Goal: Information Seeking & Learning: Learn about a topic

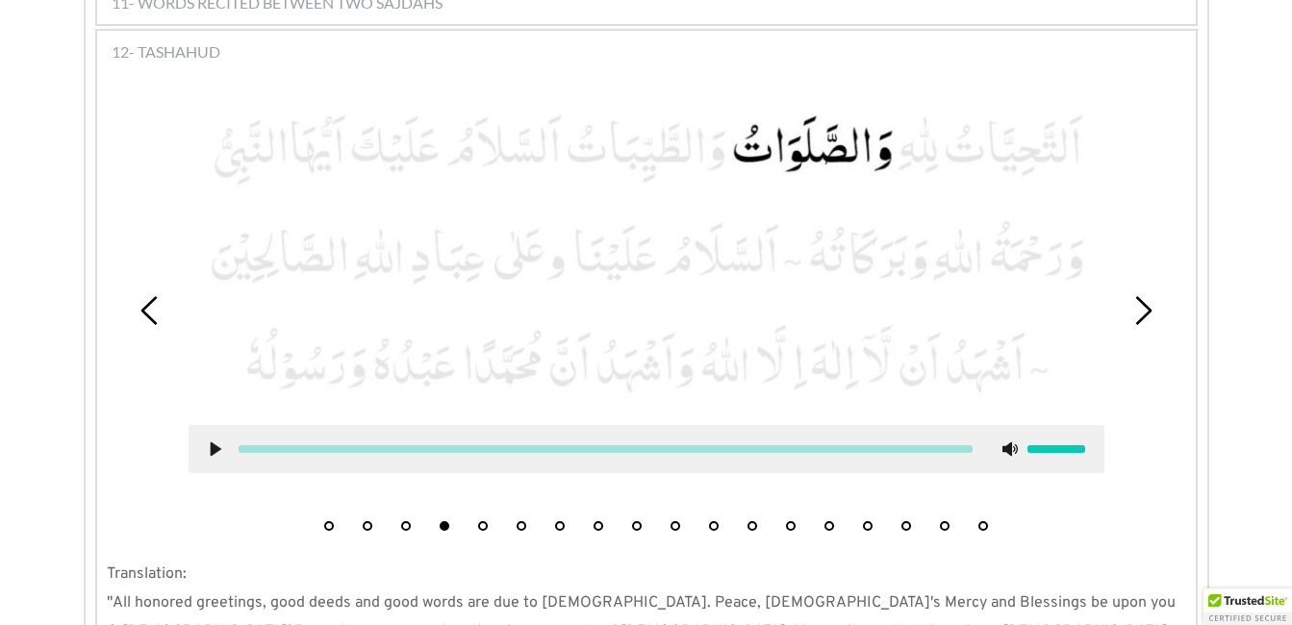
click at [521, 521] on button "6" at bounding box center [522, 526] width 10 height 10
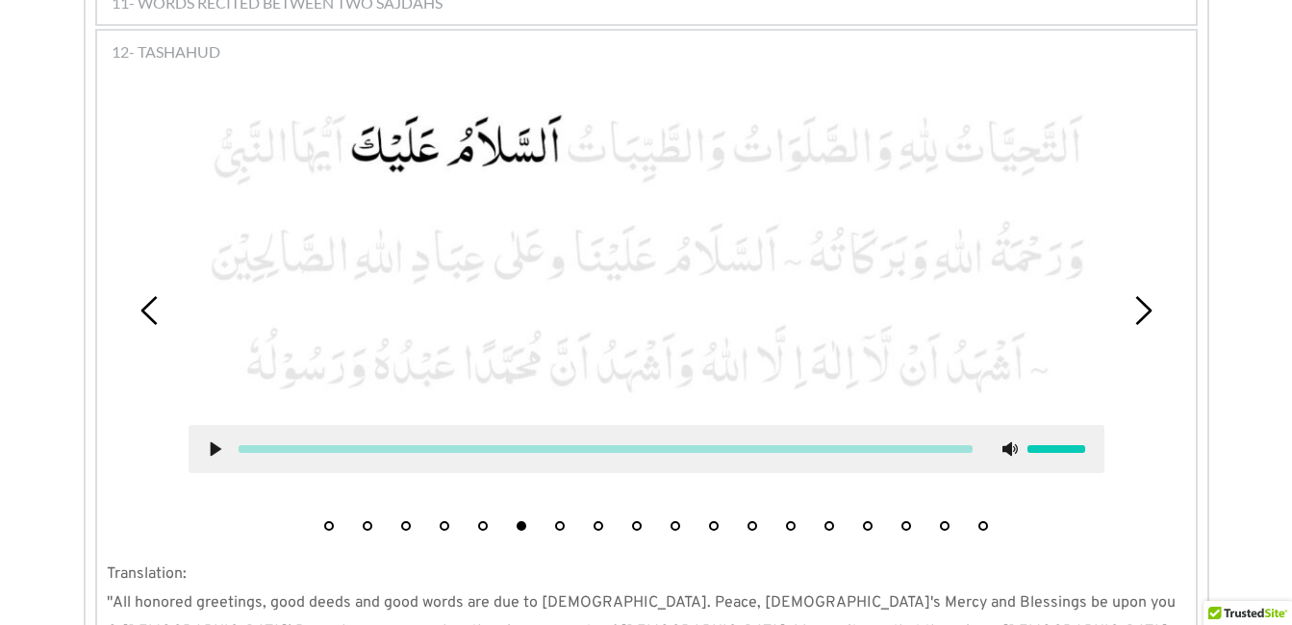
click at [557, 521] on button "7" at bounding box center [560, 526] width 10 height 10
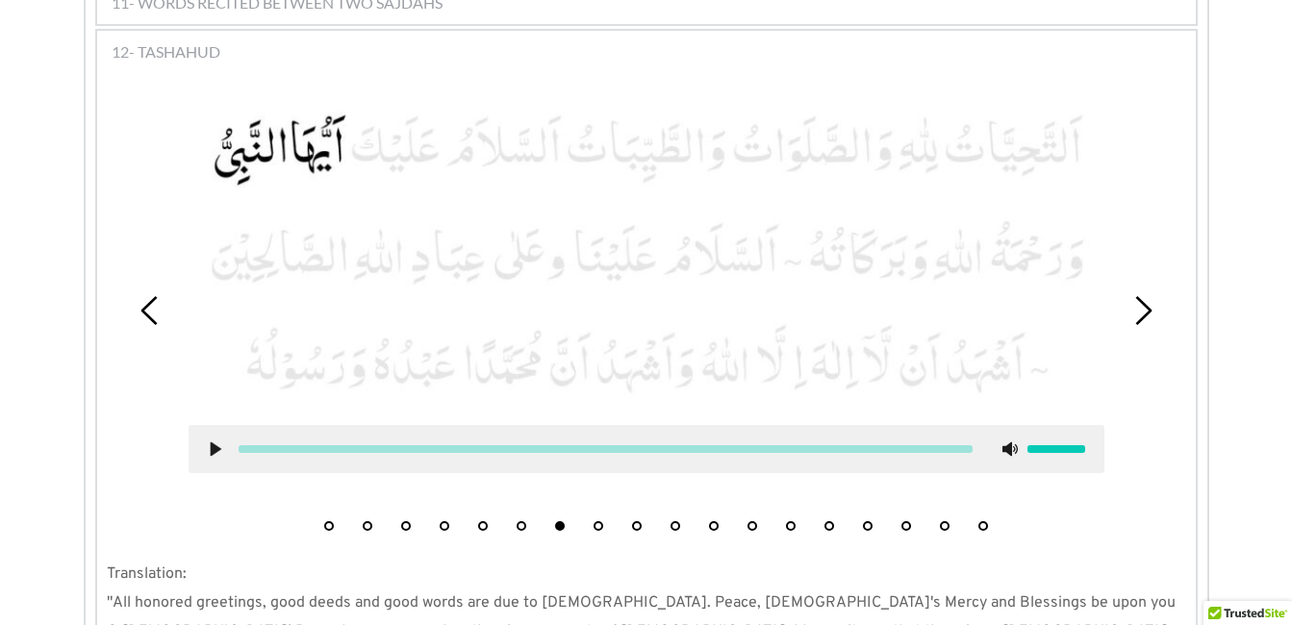
click at [213, 442] on use at bounding box center [215, 449] width 11 height 14
click at [213, 442] on use at bounding box center [215, 449] width 13 height 14
click at [597, 521] on button "8" at bounding box center [599, 526] width 10 height 10
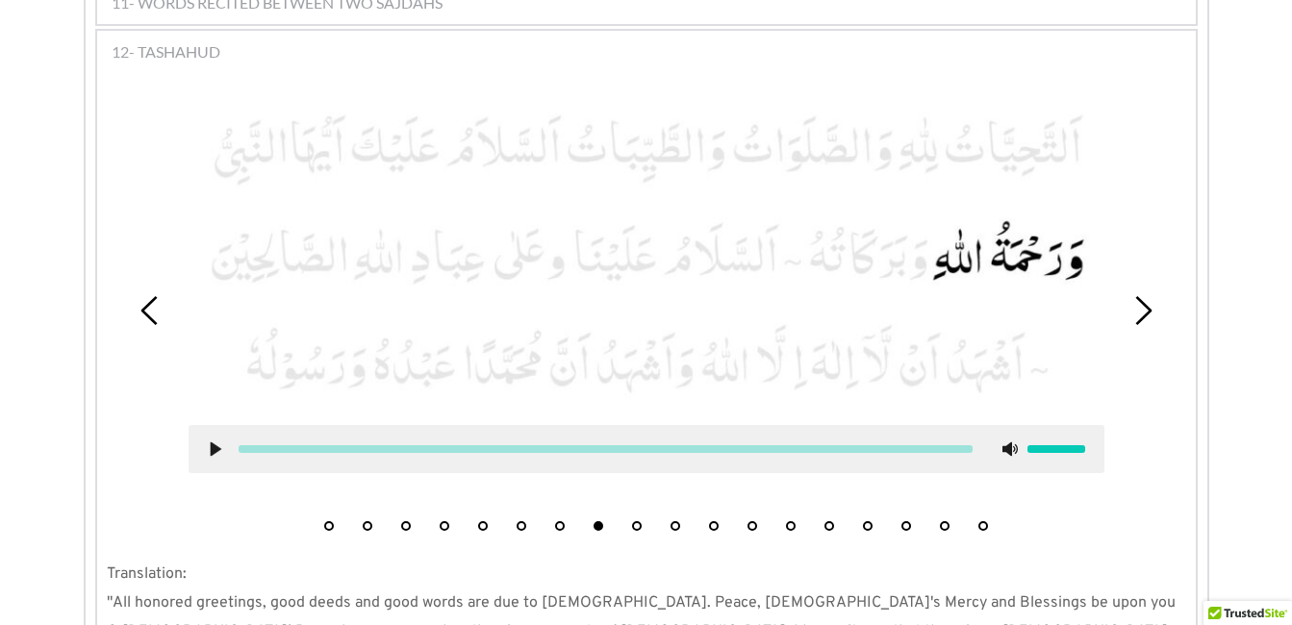
click at [213, 442] on use at bounding box center [215, 449] width 11 height 14
click at [213, 442] on use at bounding box center [215, 449] width 13 height 14
click at [634, 521] on button "9" at bounding box center [637, 526] width 10 height 10
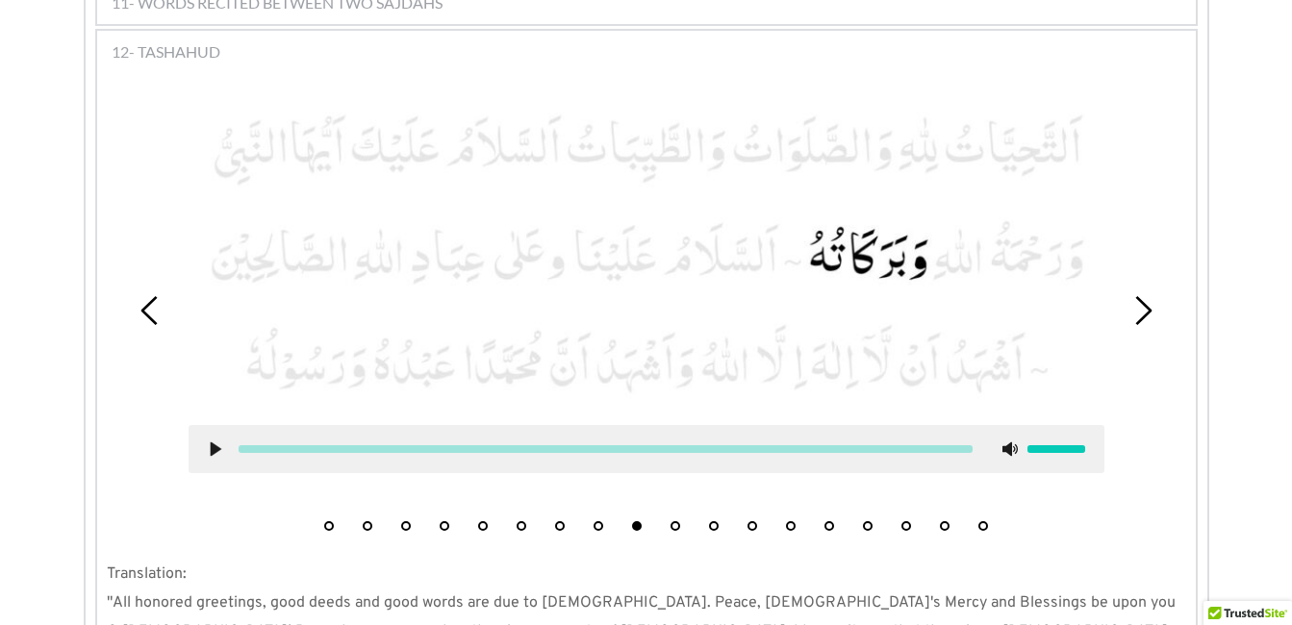
click at [208, 425] on div at bounding box center [647, 449] width 916 height 48
click at [214, 428] on div at bounding box center [647, 449] width 916 height 48
click at [214, 442] on use at bounding box center [215, 449] width 11 height 14
click at [214, 442] on use at bounding box center [215, 449] width 13 height 14
click at [672, 521] on button "10" at bounding box center [676, 526] width 10 height 10
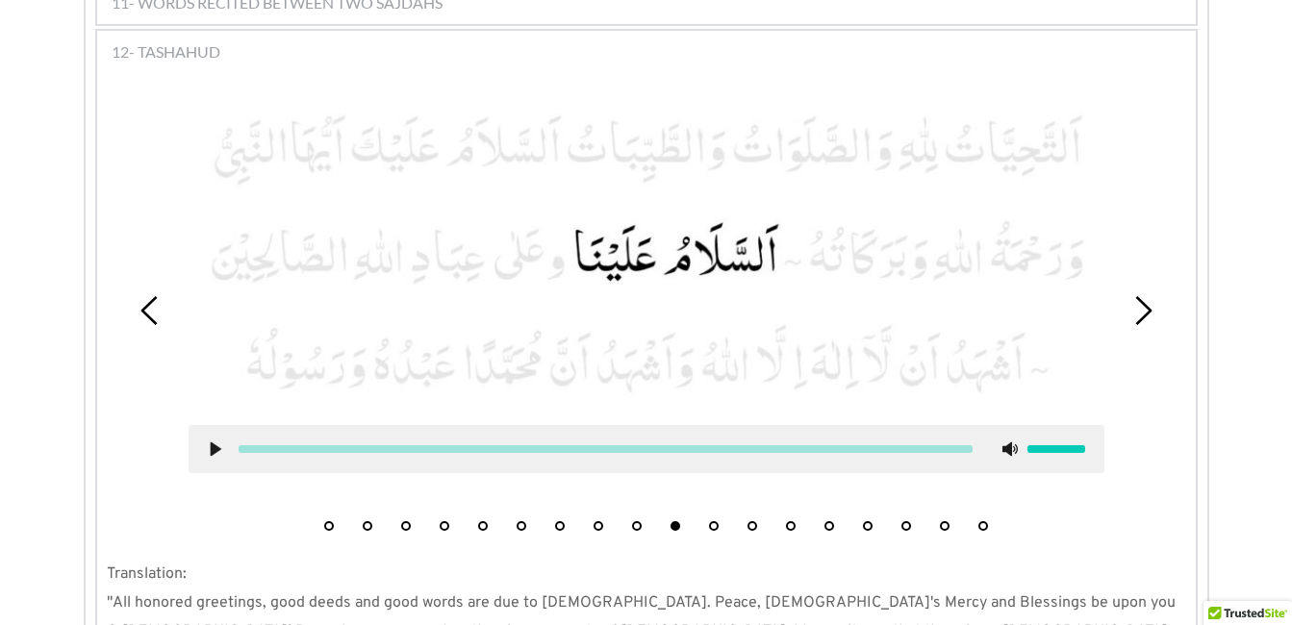
click at [214, 442] on use at bounding box center [215, 449] width 11 height 14
click at [214, 442] on use at bounding box center [215, 449] width 13 height 14
click at [714, 521] on button "11" at bounding box center [714, 526] width 10 height 10
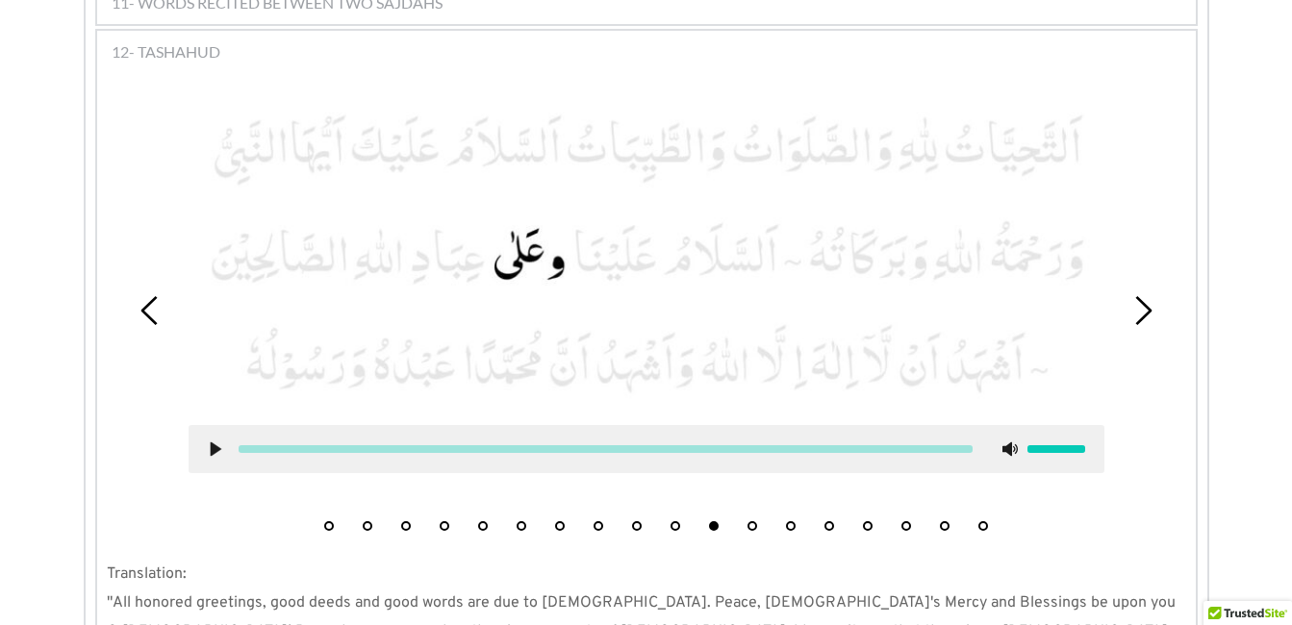
click at [208, 442] on icon at bounding box center [215, 449] width 15 height 15
click at [754, 521] on button "12" at bounding box center [753, 526] width 10 height 10
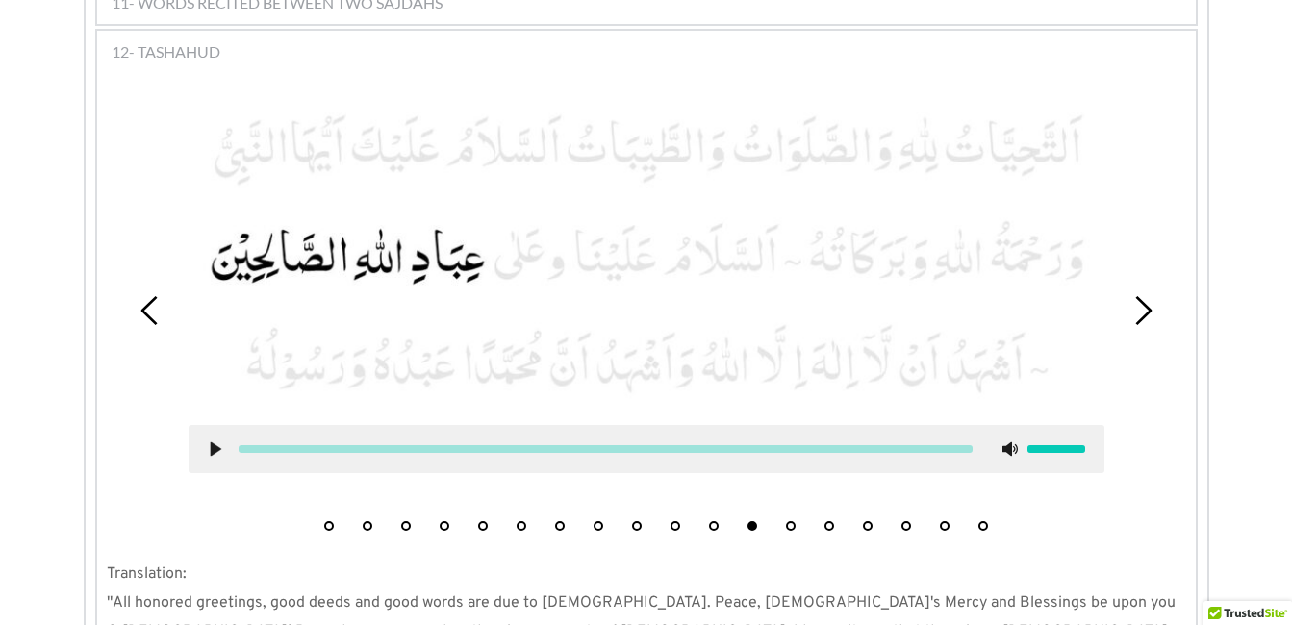
click at [215, 442] on use at bounding box center [215, 449] width 11 height 14
click at [215, 442] on icon at bounding box center [215, 449] width 15 height 15
click at [677, 521] on button "10" at bounding box center [676, 526] width 10 height 10
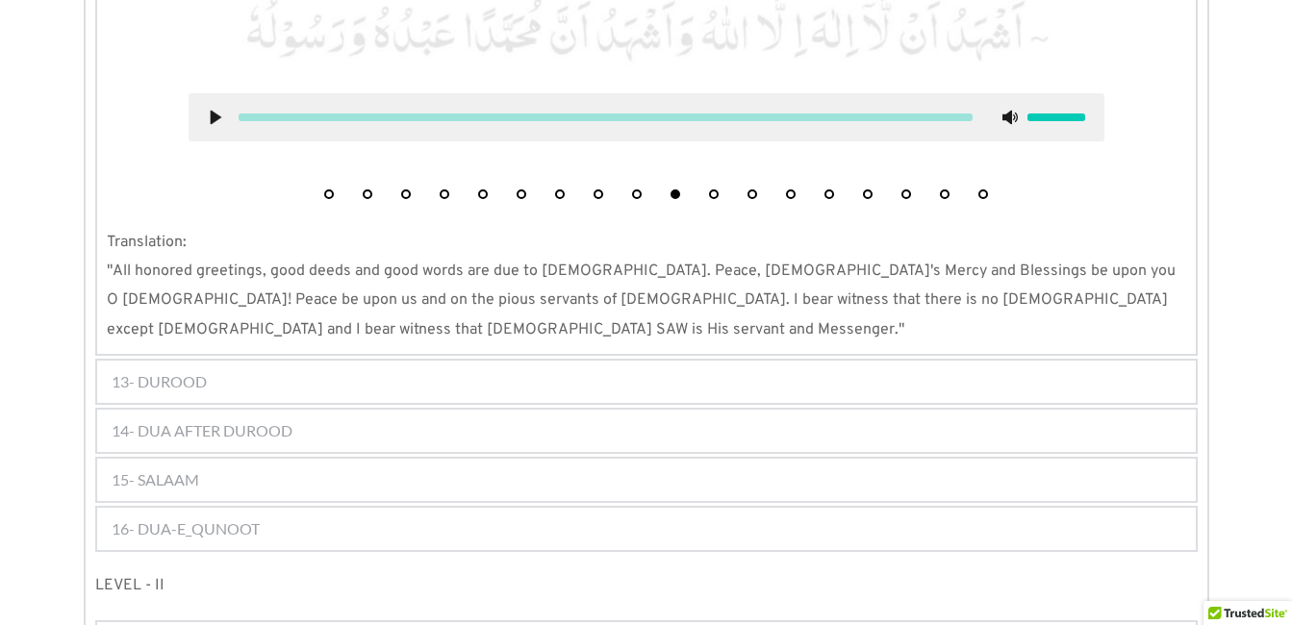
scroll to position [2002, 0]
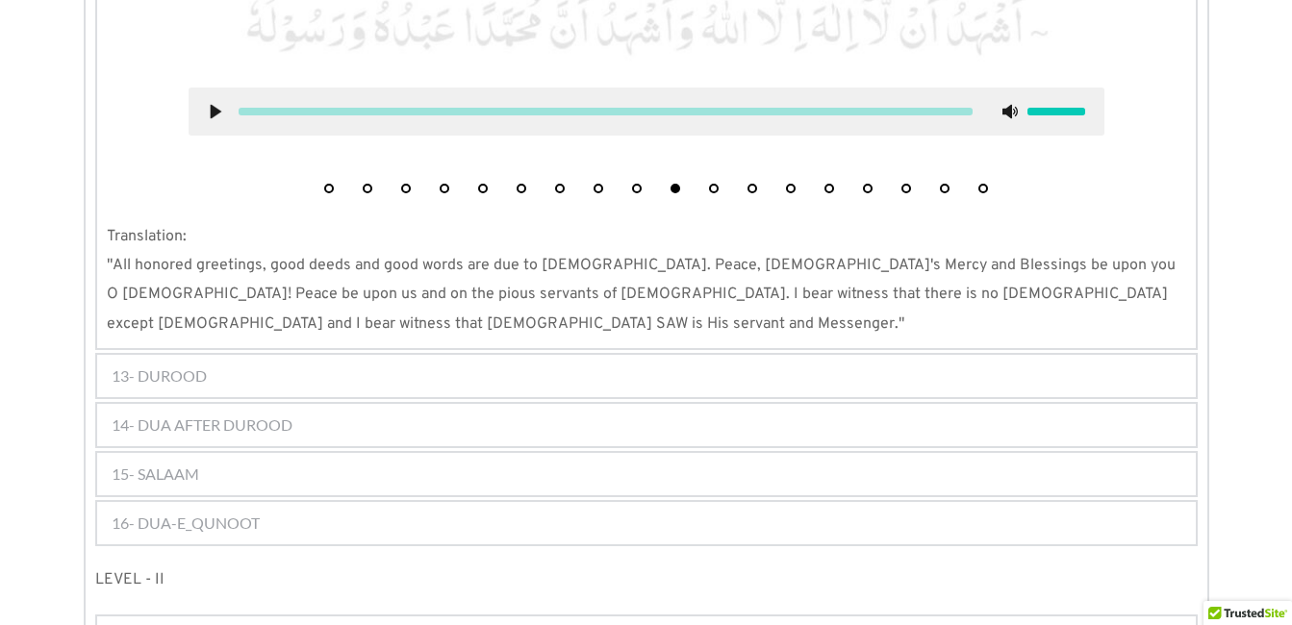
click at [210, 502] on div "16- DUA-E_QUNOOT" at bounding box center [646, 523] width 1099 height 42
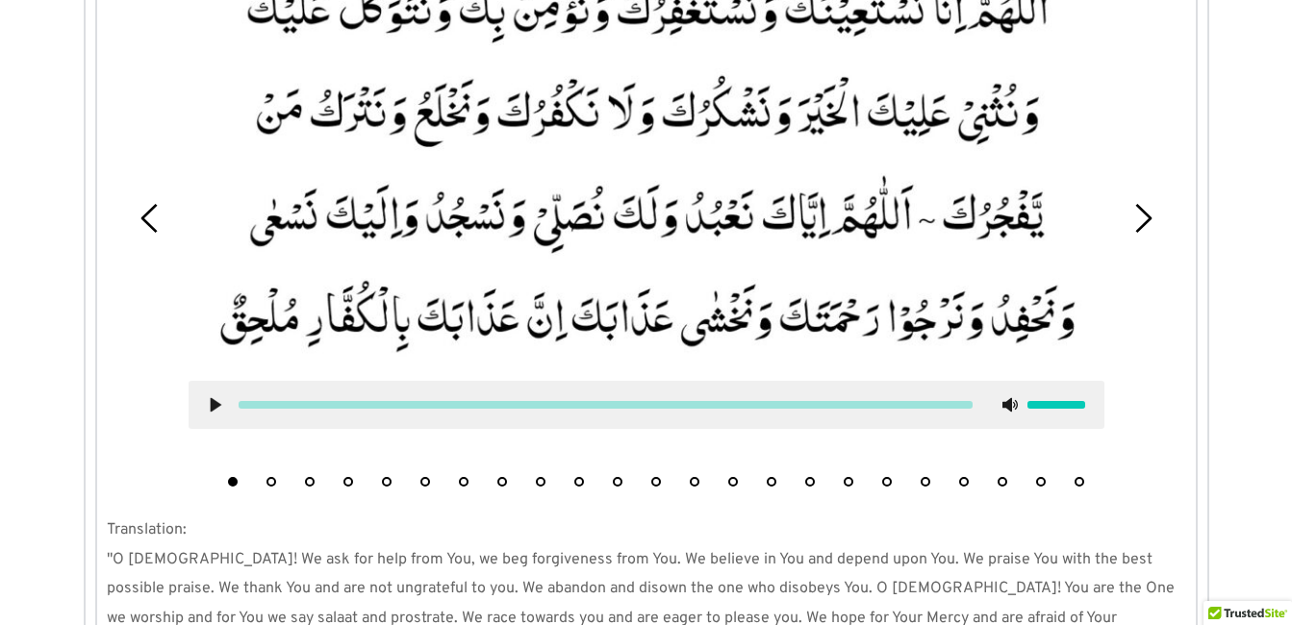
scroll to position [1861, 0]
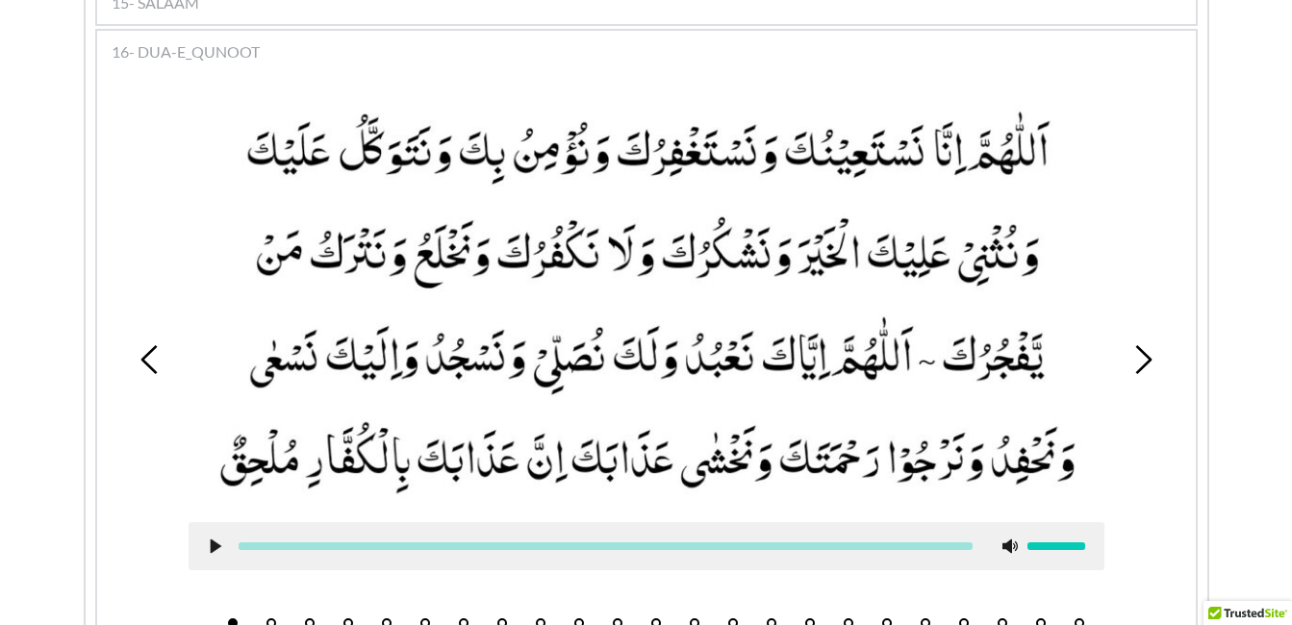
click at [504, 609] on li "8" at bounding box center [502, 618] width 19 height 19
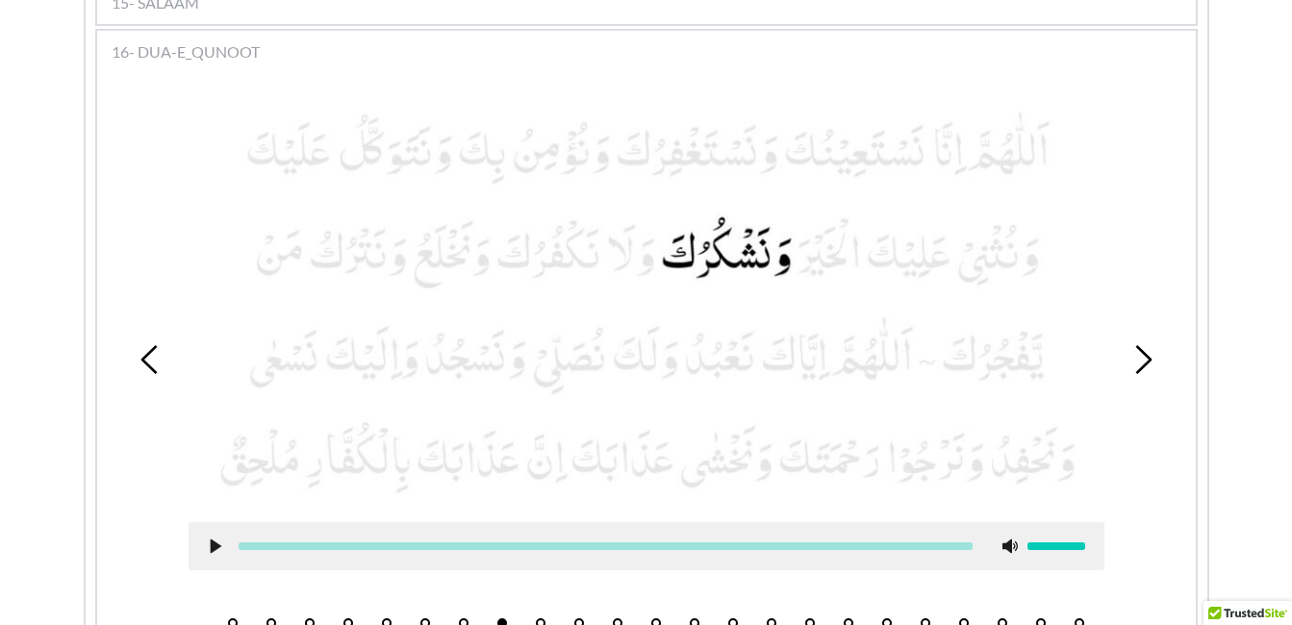
click at [427, 609] on li "6" at bounding box center [425, 618] width 19 height 19
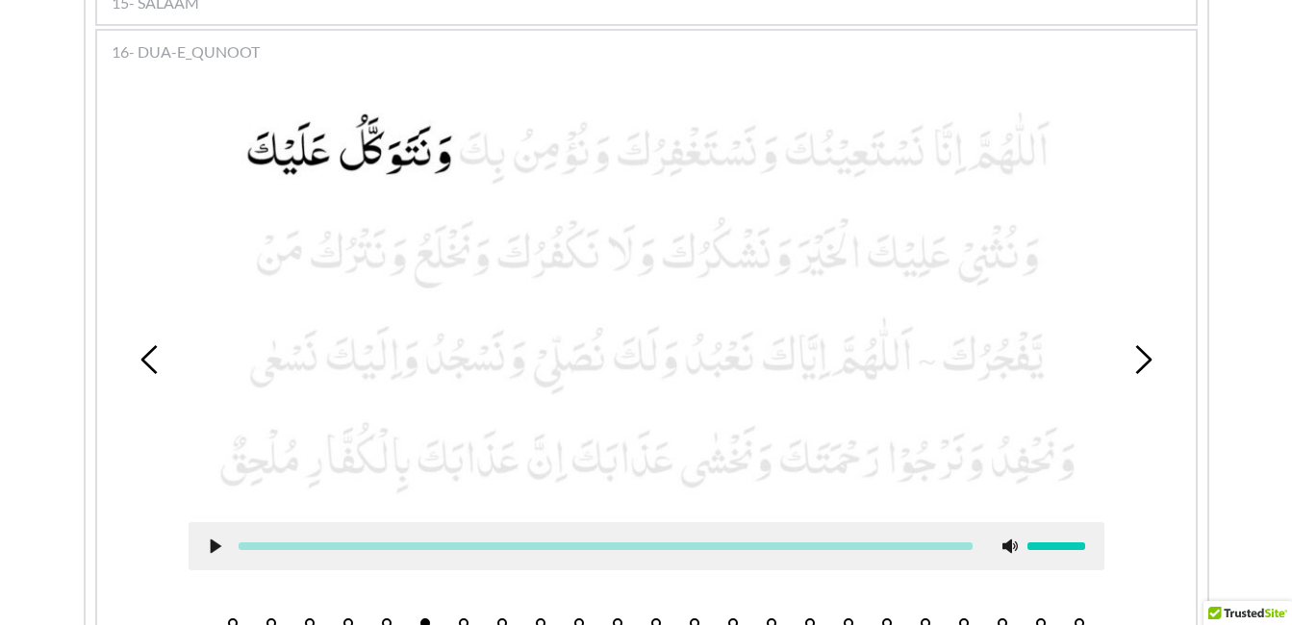
click at [212, 540] on use at bounding box center [215, 547] width 11 height 14
click at [214, 540] on use at bounding box center [215, 547] width 13 height 14
click at [214, 539] on icon at bounding box center [215, 546] width 15 height 15
click at [214, 540] on use at bounding box center [215, 547] width 13 height 14
click at [458, 334] on picture at bounding box center [647, 304] width 916 height 398
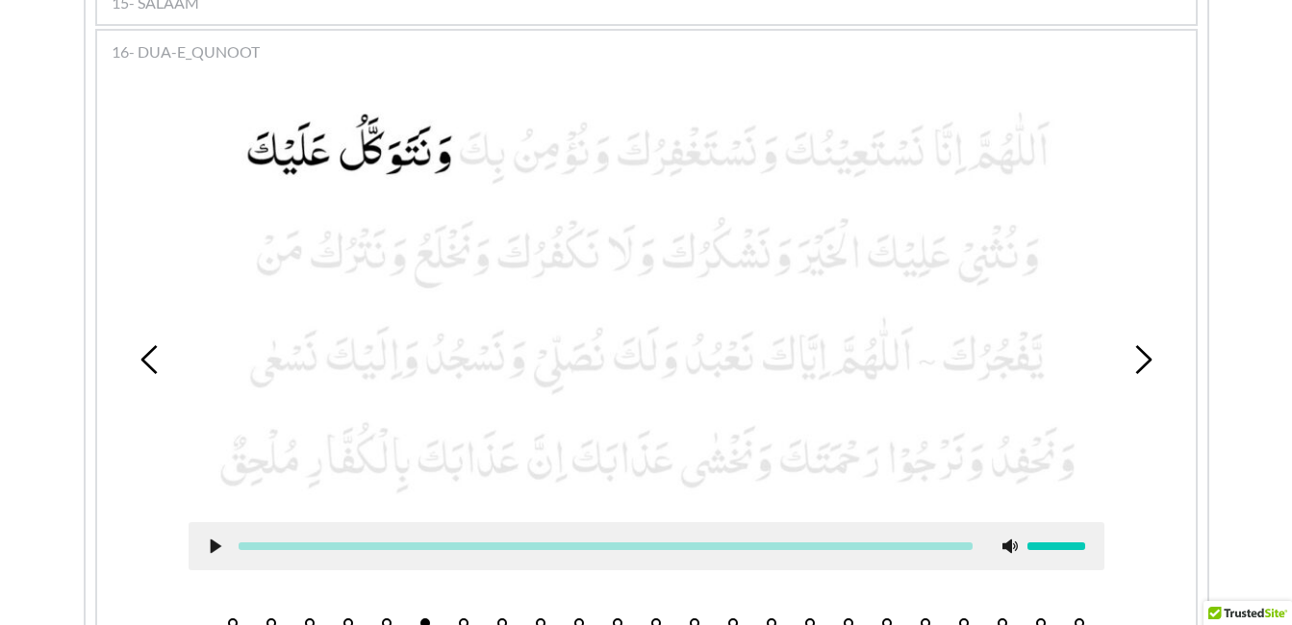
click at [214, 540] on use at bounding box center [215, 547] width 11 height 14
click at [216, 540] on use at bounding box center [215, 547] width 13 height 14
click at [462, 600] on div "1 2 3 4 5 6 7 8 9 10 11 12 13 14 15 16 17 18 19 20 21 22 23" at bounding box center [647, 359] width 1080 height 557
click at [464, 619] on button "7" at bounding box center [464, 624] width 10 height 10
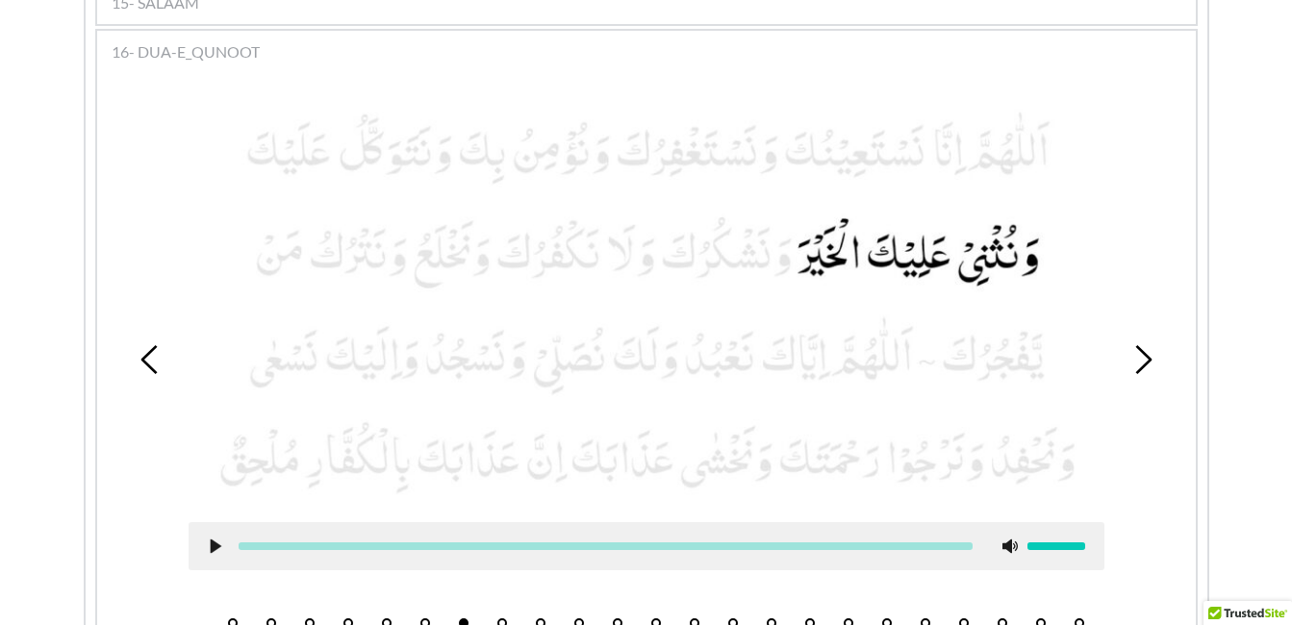
click at [214, 540] on use at bounding box center [215, 547] width 11 height 14
click at [217, 540] on use at bounding box center [215, 547] width 13 height 14
